Goal: Task Accomplishment & Management: Complete application form

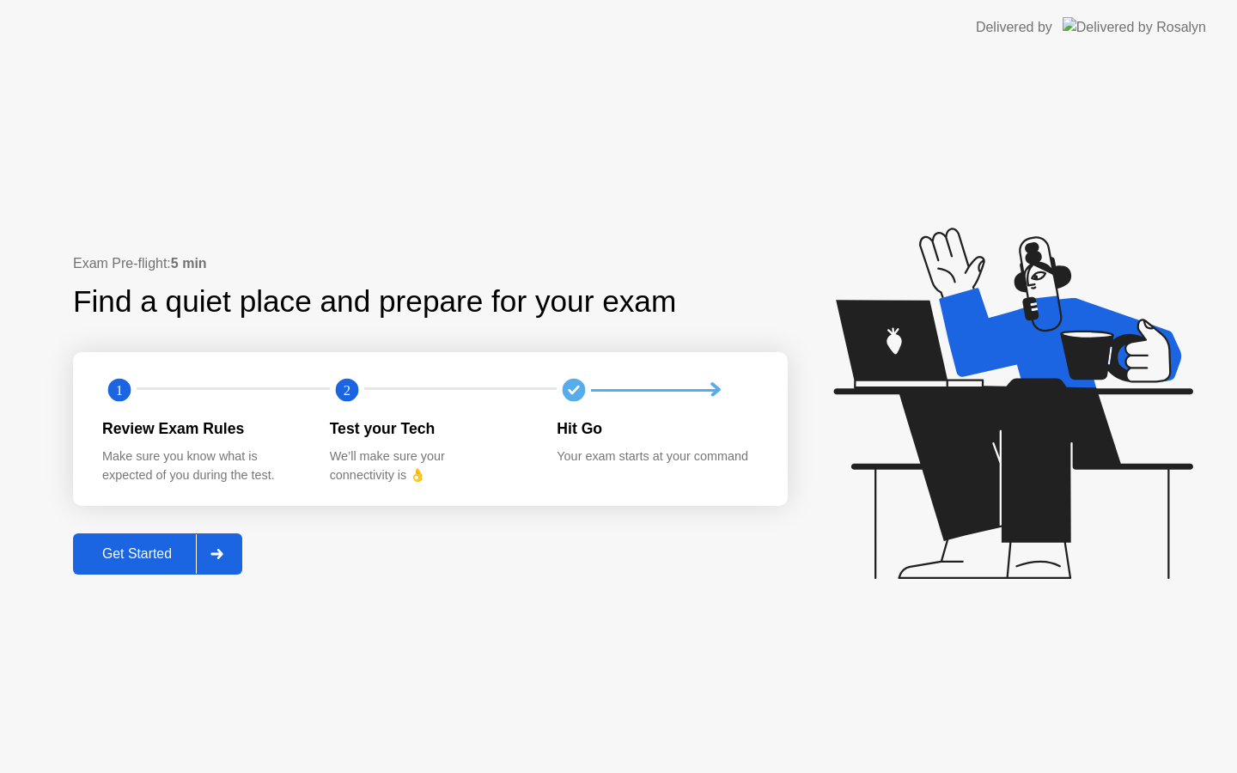
click at [161, 562] on div "Get Started" at bounding box center [137, 553] width 118 height 15
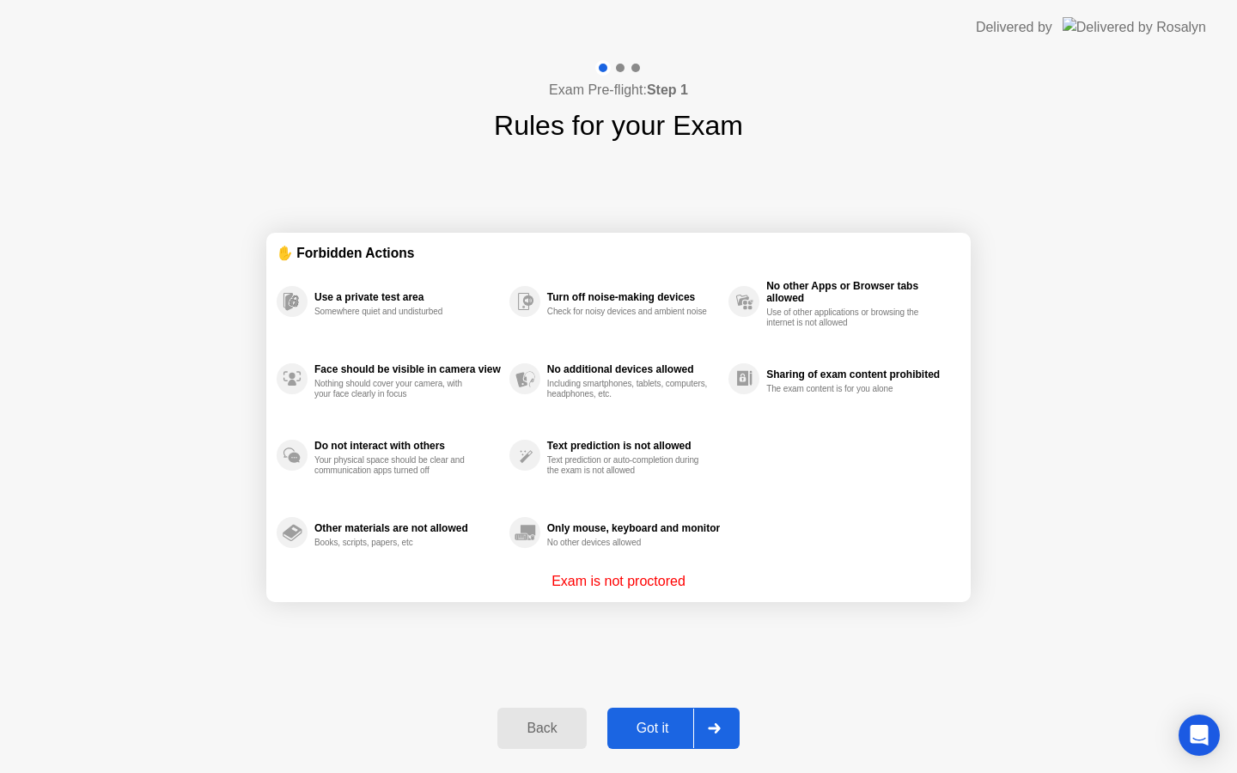
click at [676, 725] on div "Got it" at bounding box center [652, 728] width 81 height 15
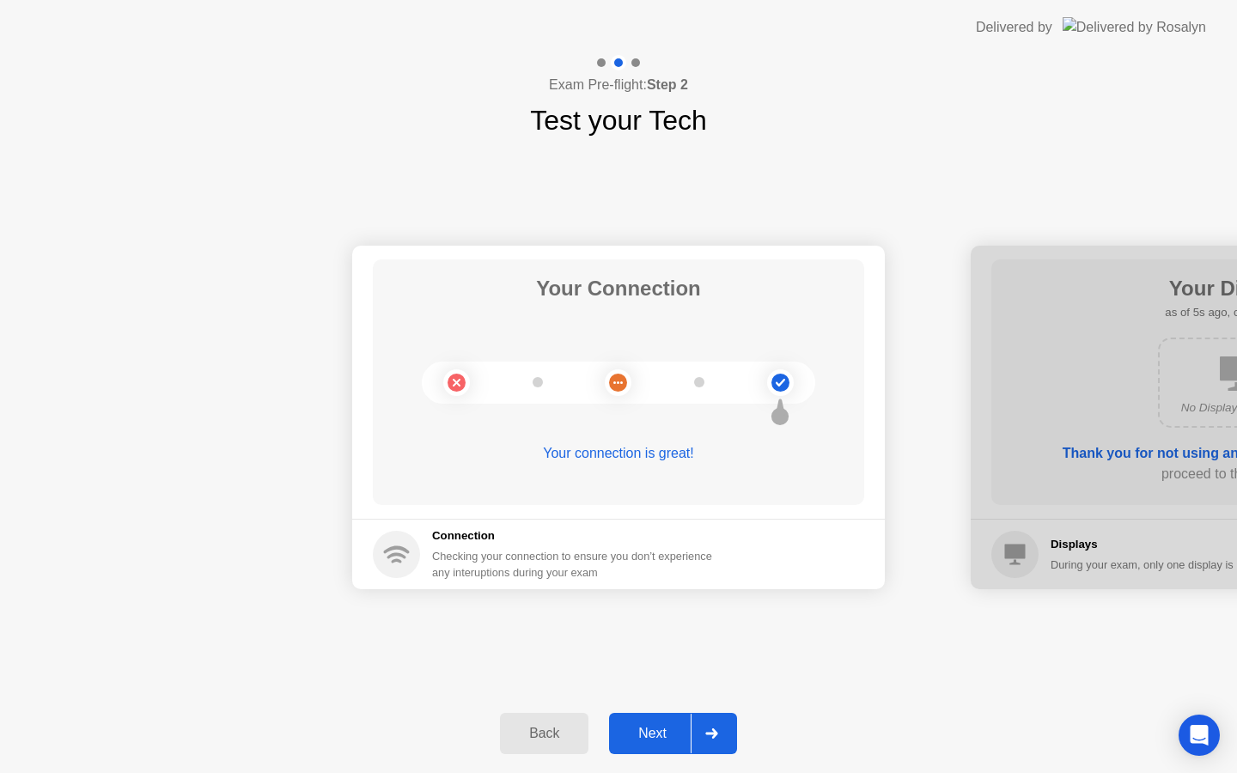
click at [676, 726] on div "Next" at bounding box center [652, 733] width 76 height 15
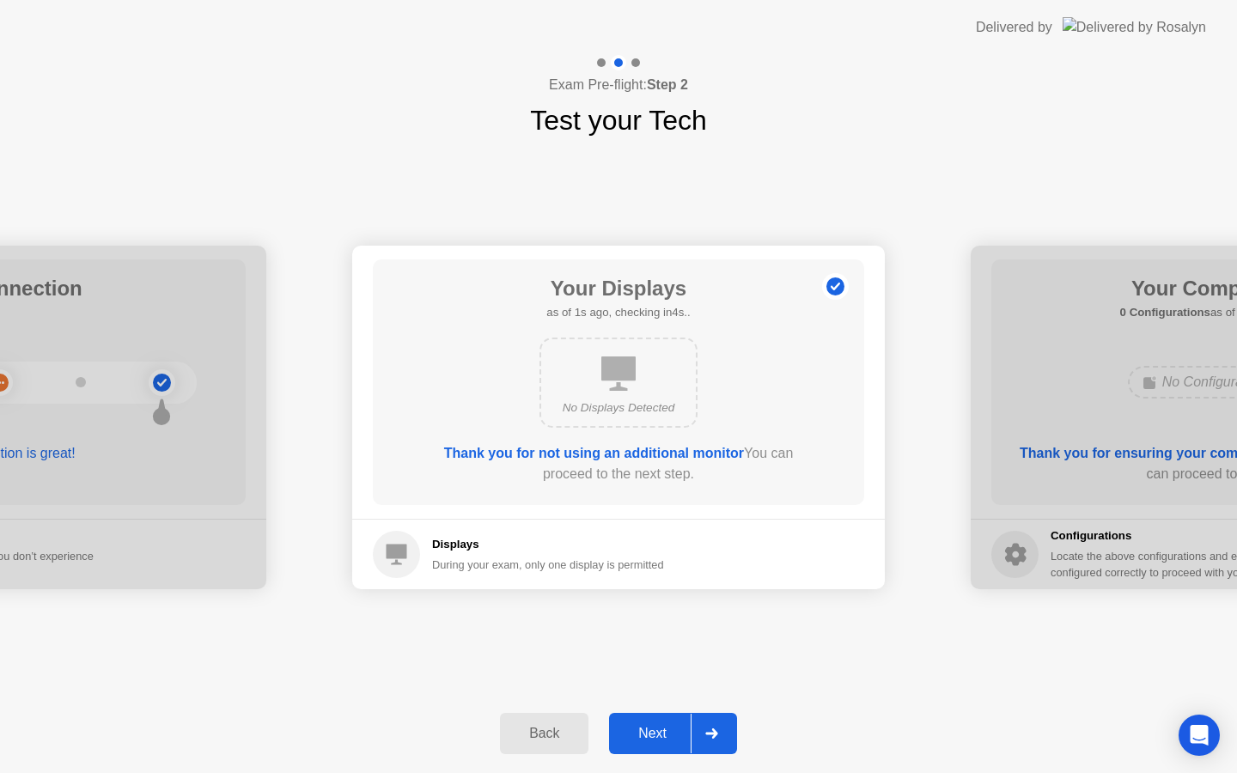
click at [676, 726] on div "Next" at bounding box center [652, 733] width 76 height 15
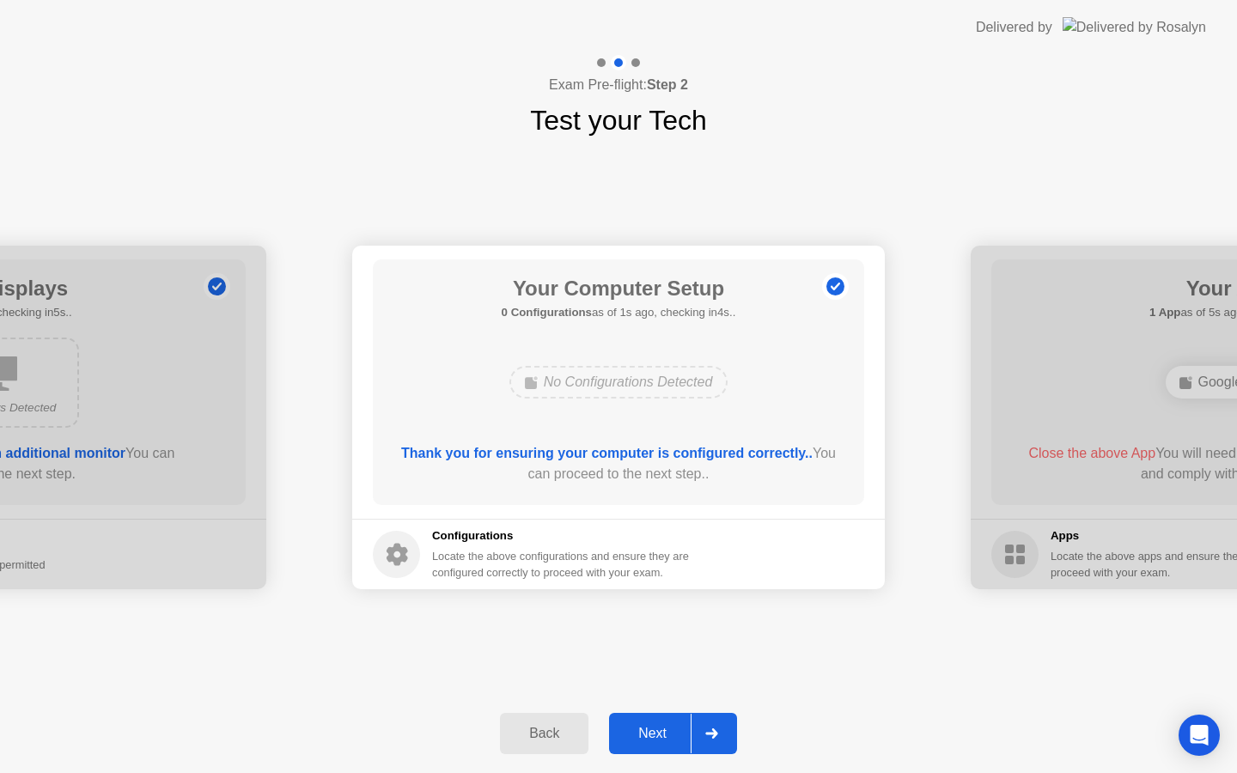
click at [676, 726] on div "Next" at bounding box center [652, 733] width 76 height 15
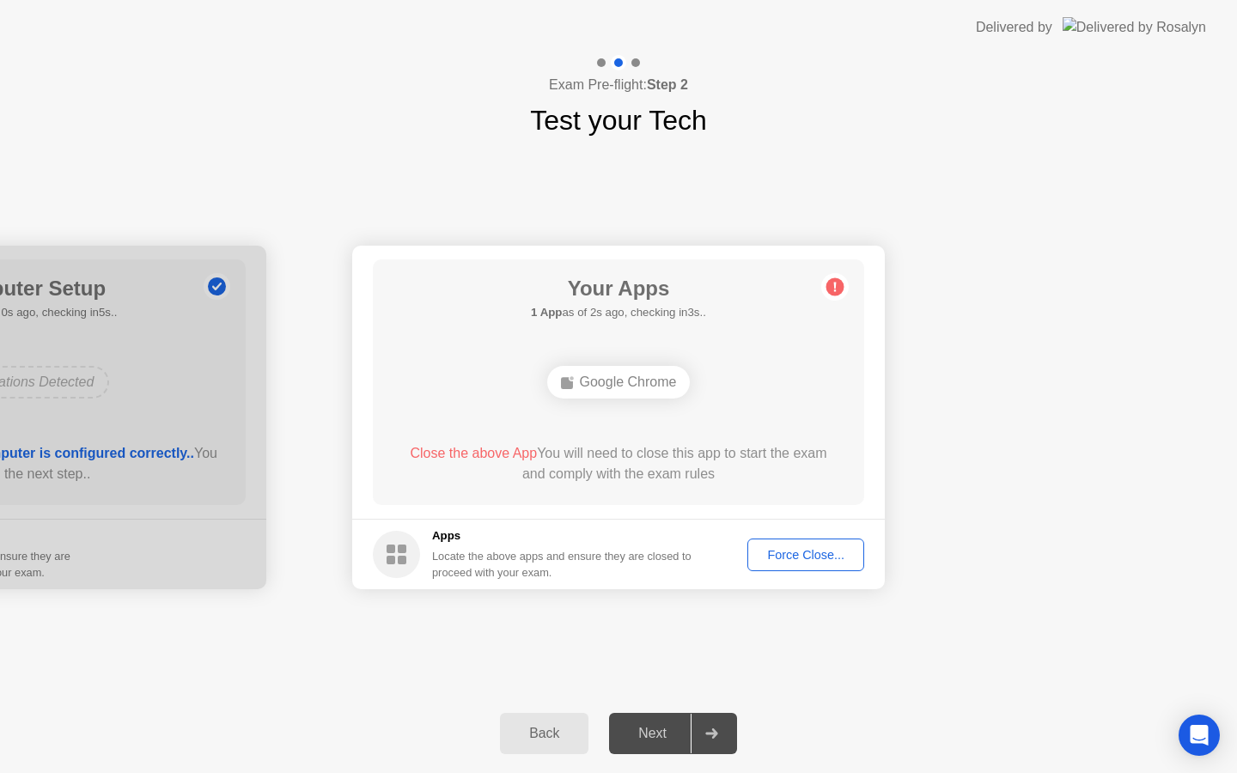
click at [796, 556] on div "Force Close..." at bounding box center [805, 555] width 105 height 14
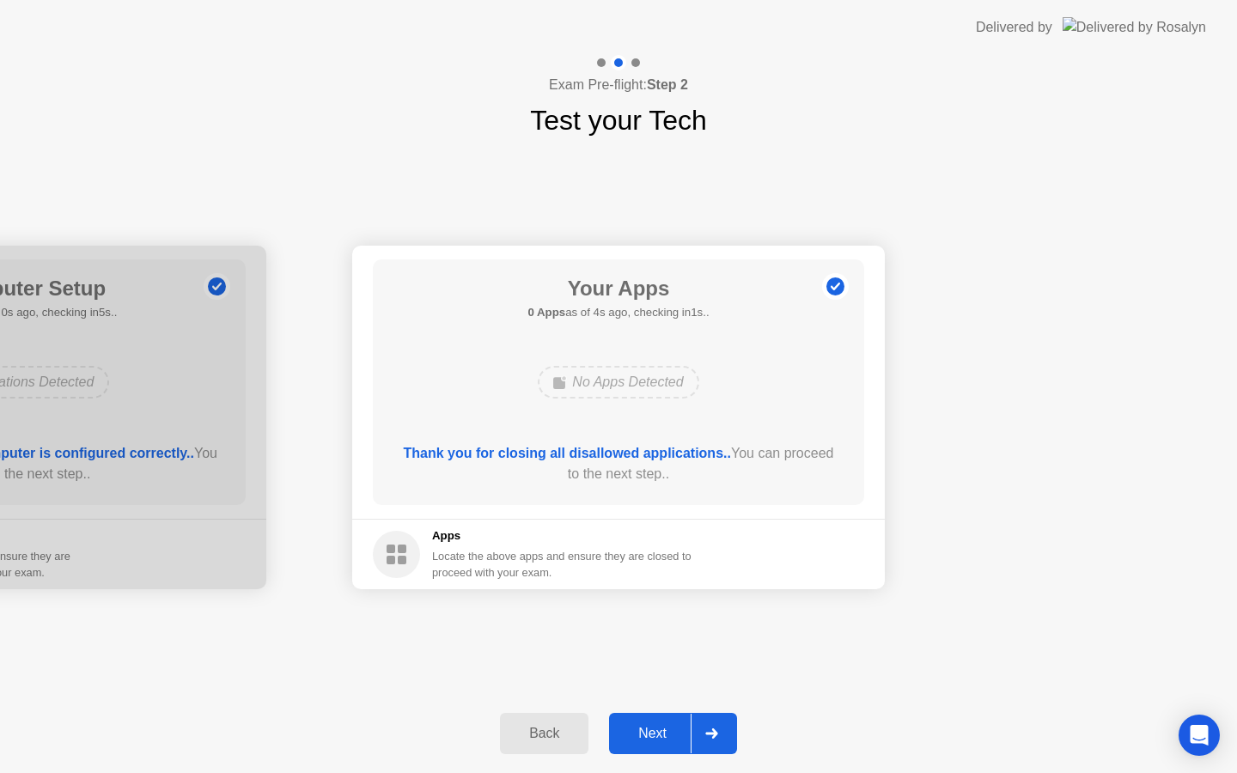
click at [668, 732] on div "Next" at bounding box center [652, 733] width 76 height 15
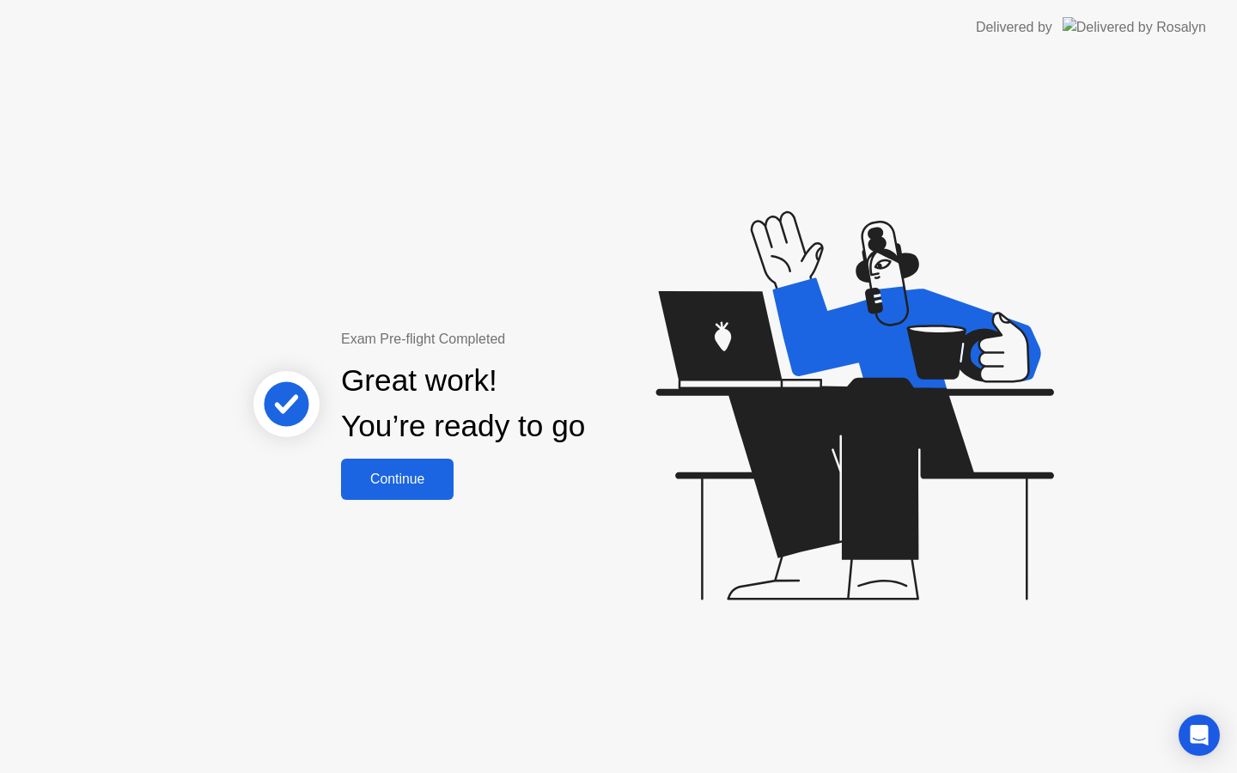
click at [402, 478] on div "Continue" at bounding box center [397, 479] width 102 height 15
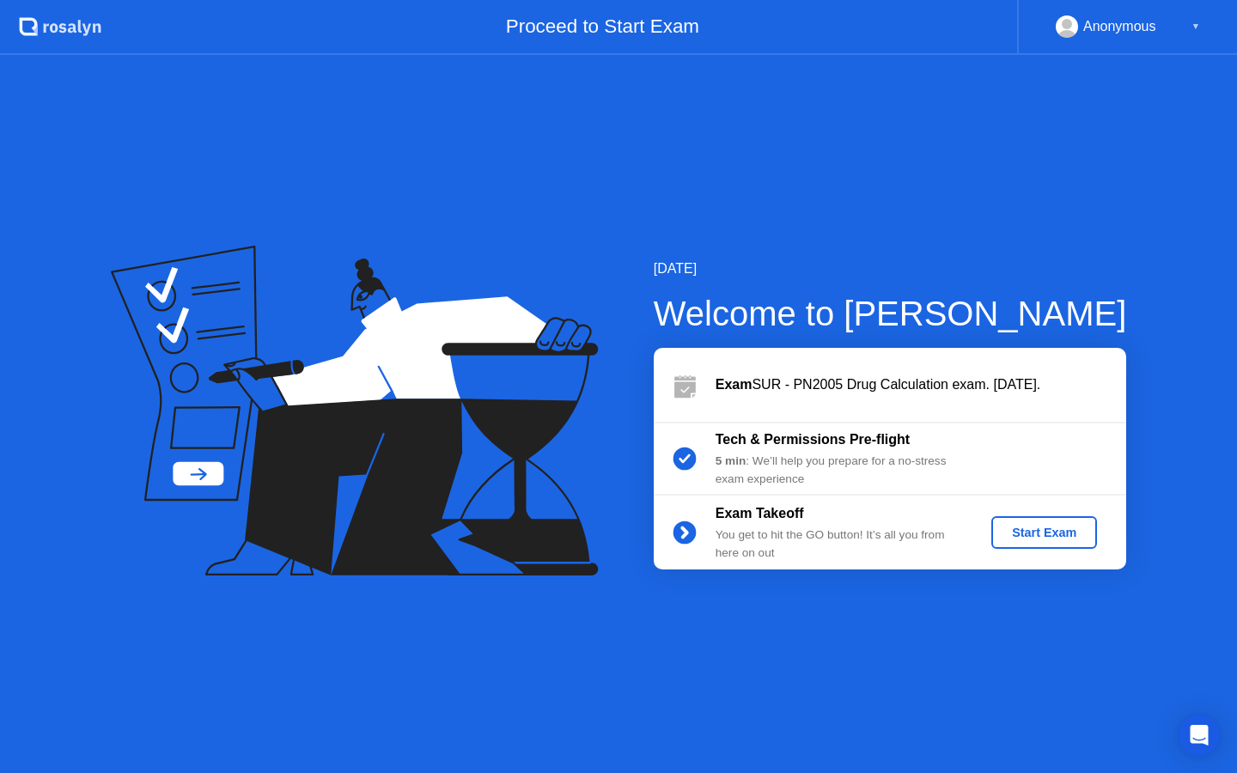
click at [1044, 530] on div "Start Exam" at bounding box center [1044, 533] width 92 height 14
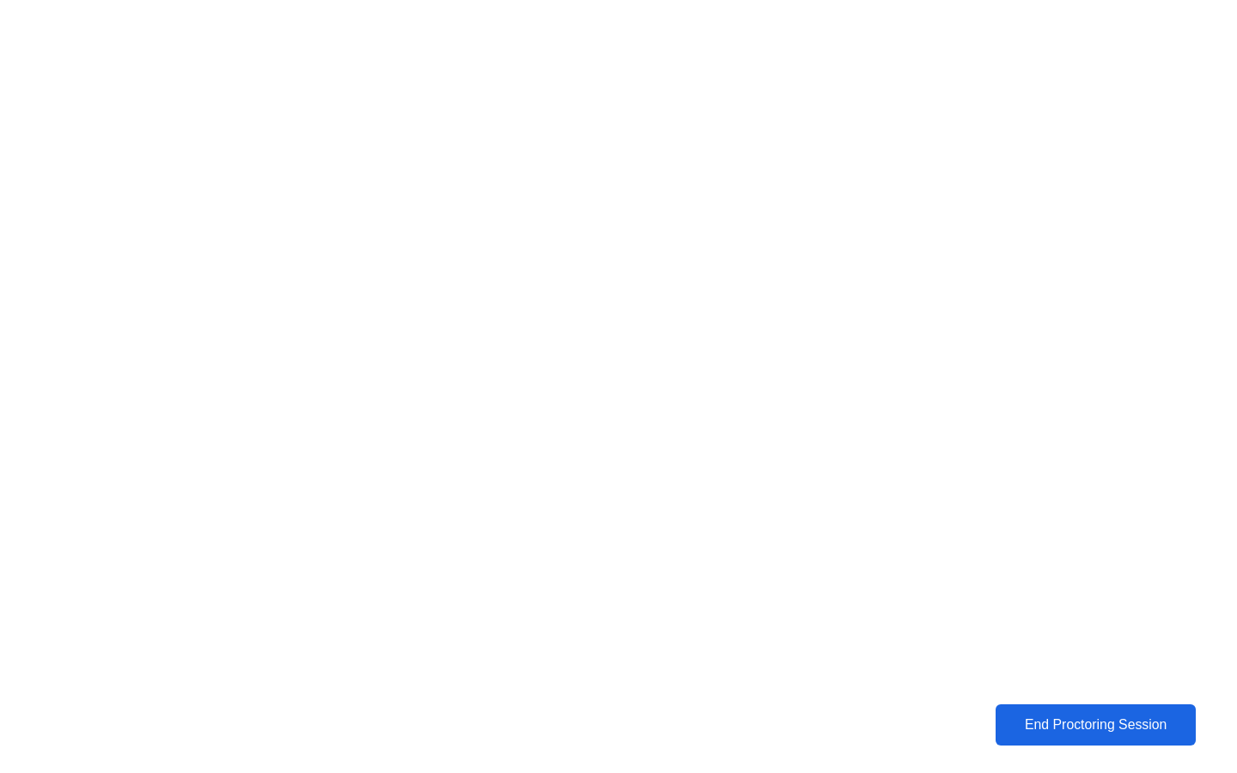
click at [1010, 721] on div "End Proctoring Session" at bounding box center [1095, 724] width 204 height 16
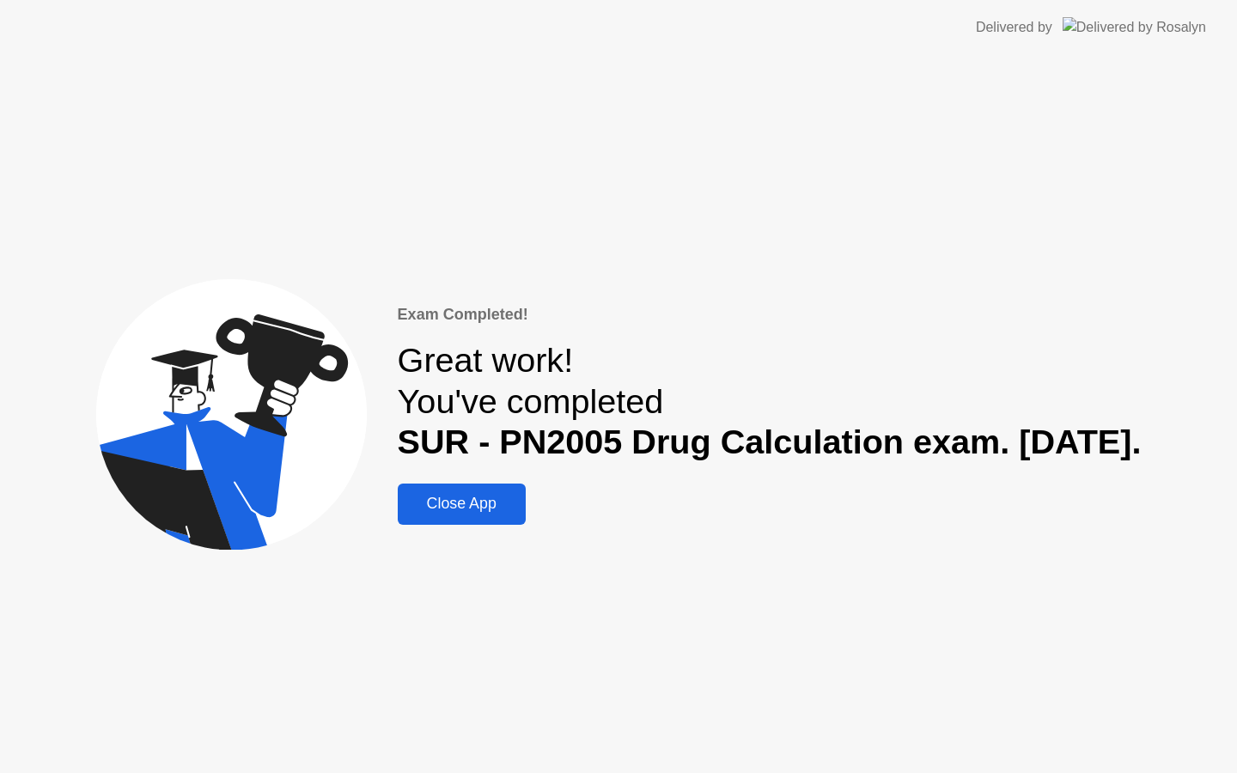
click at [421, 513] on div "Close App" at bounding box center [462, 504] width 118 height 18
